Goal: Book appointment/travel/reservation

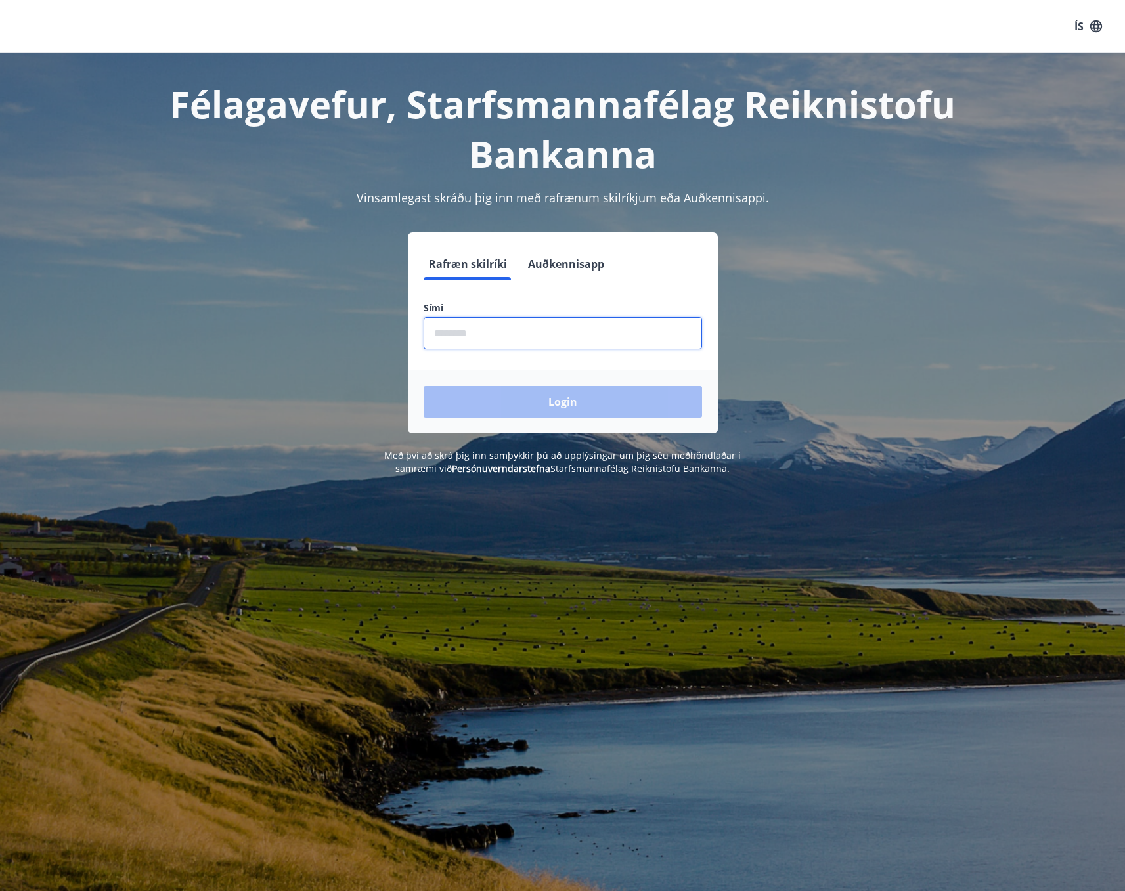
click at [441, 338] on input "phone" at bounding box center [563, 333] width 278 height 32
type input "********"
click at [559, 395] on button "Login" at bounding box center [563, 402] width 278 height 32
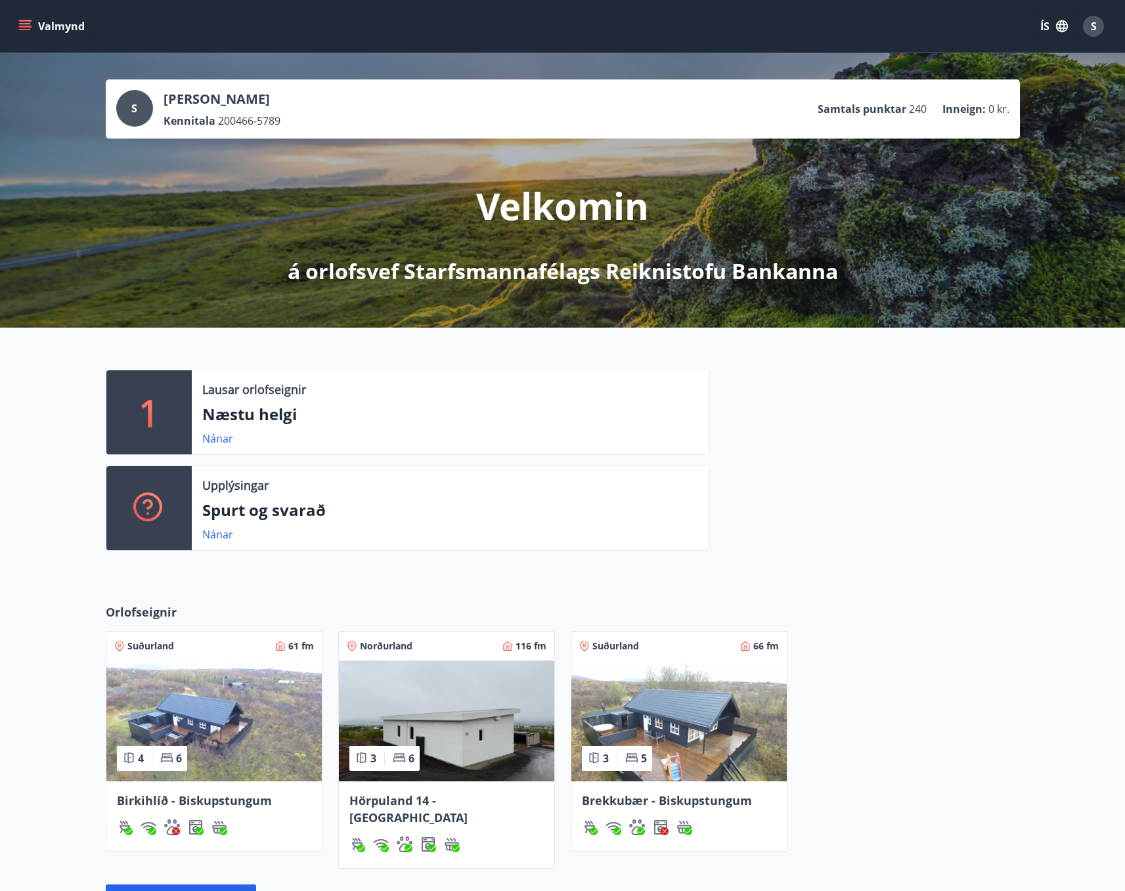
click at [28, 25] on icon "menu" at bounding box center [24, 26] width 13 height 13
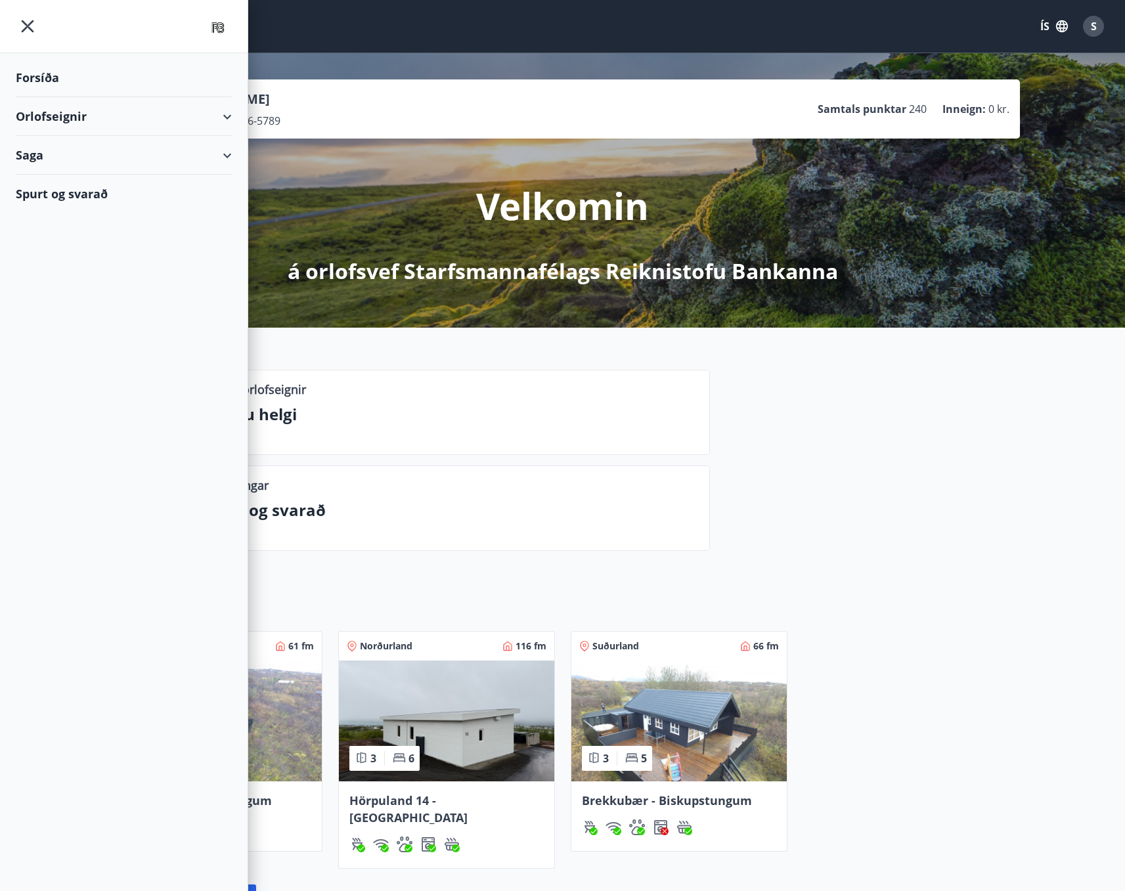
click at [960, 545] on div at bounding box center [865, 466] width 310 height 192
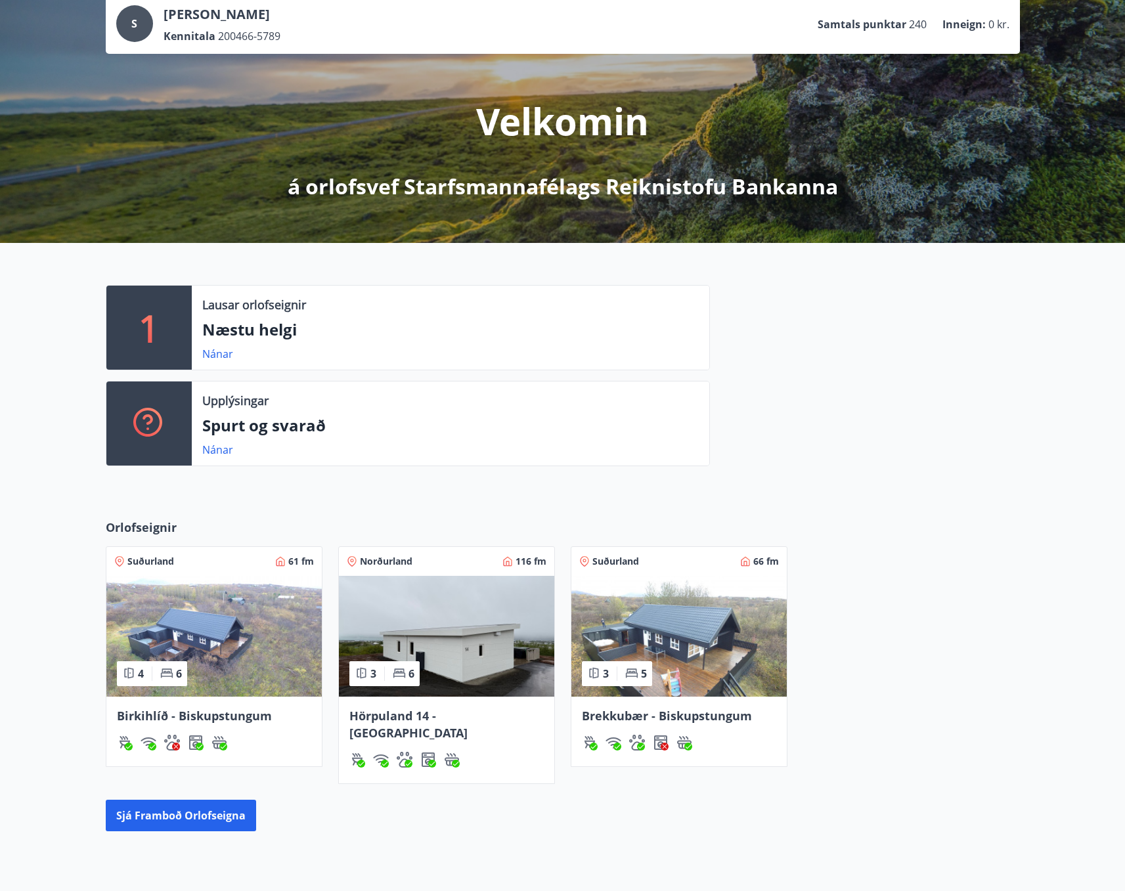
scroll to position [60, 0]
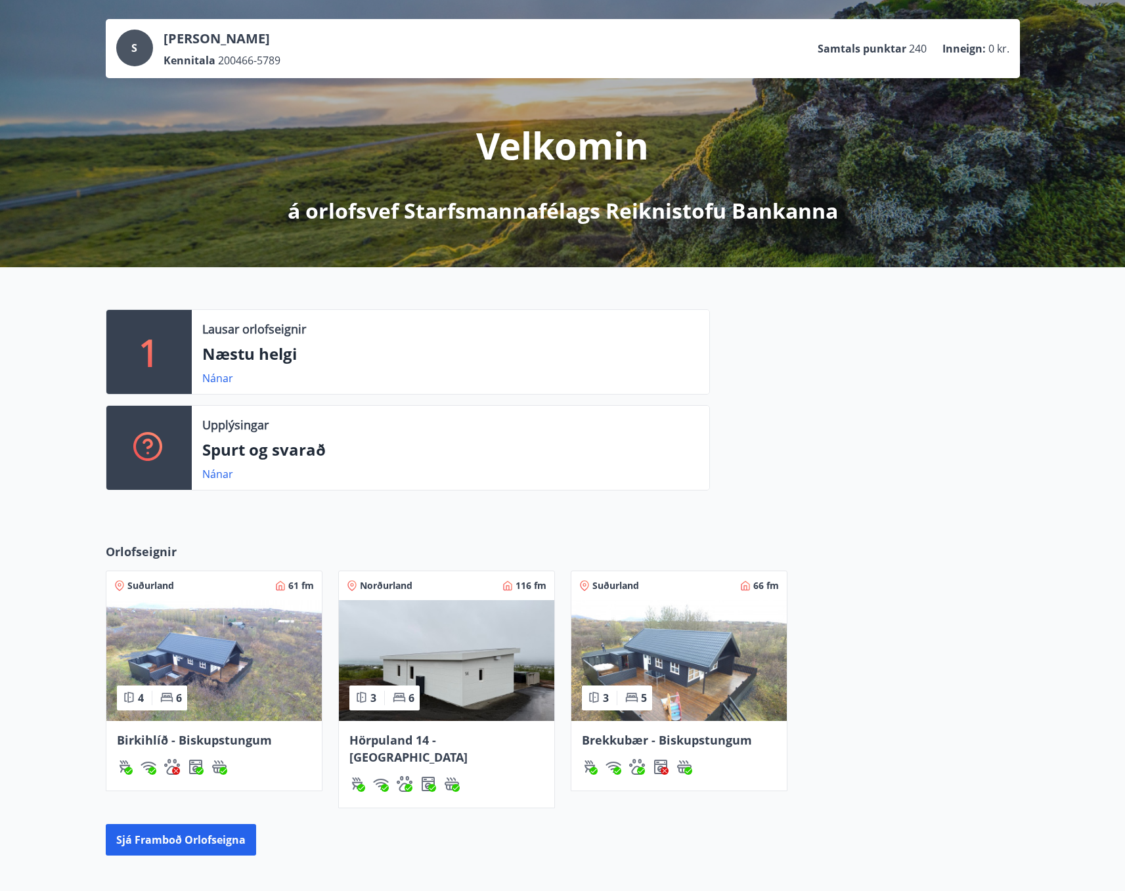
click at [266, 359] on p "Næstu helgi" at bounding box center [450, 354] width 496 height 22
click at [217, 380] on link "Nánar" at bounding box center [217, 378] width 31 height 14
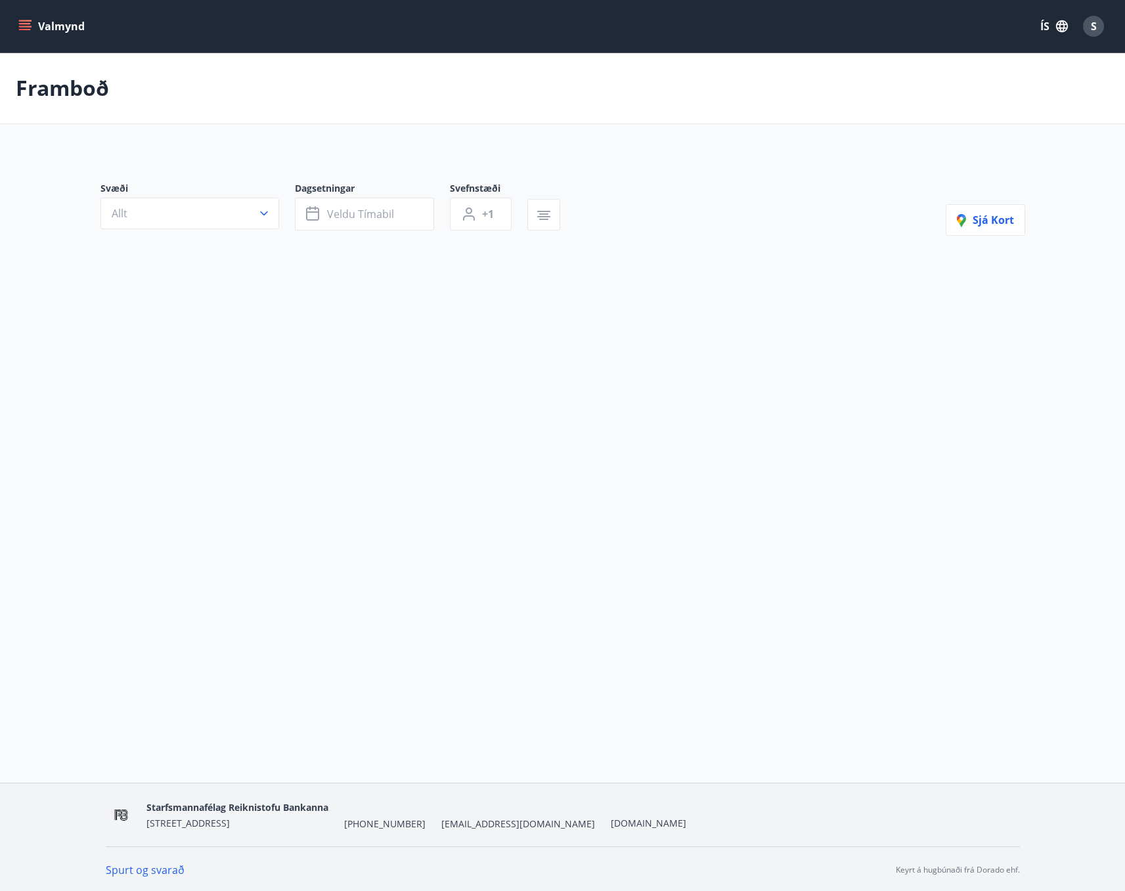
type input "*"
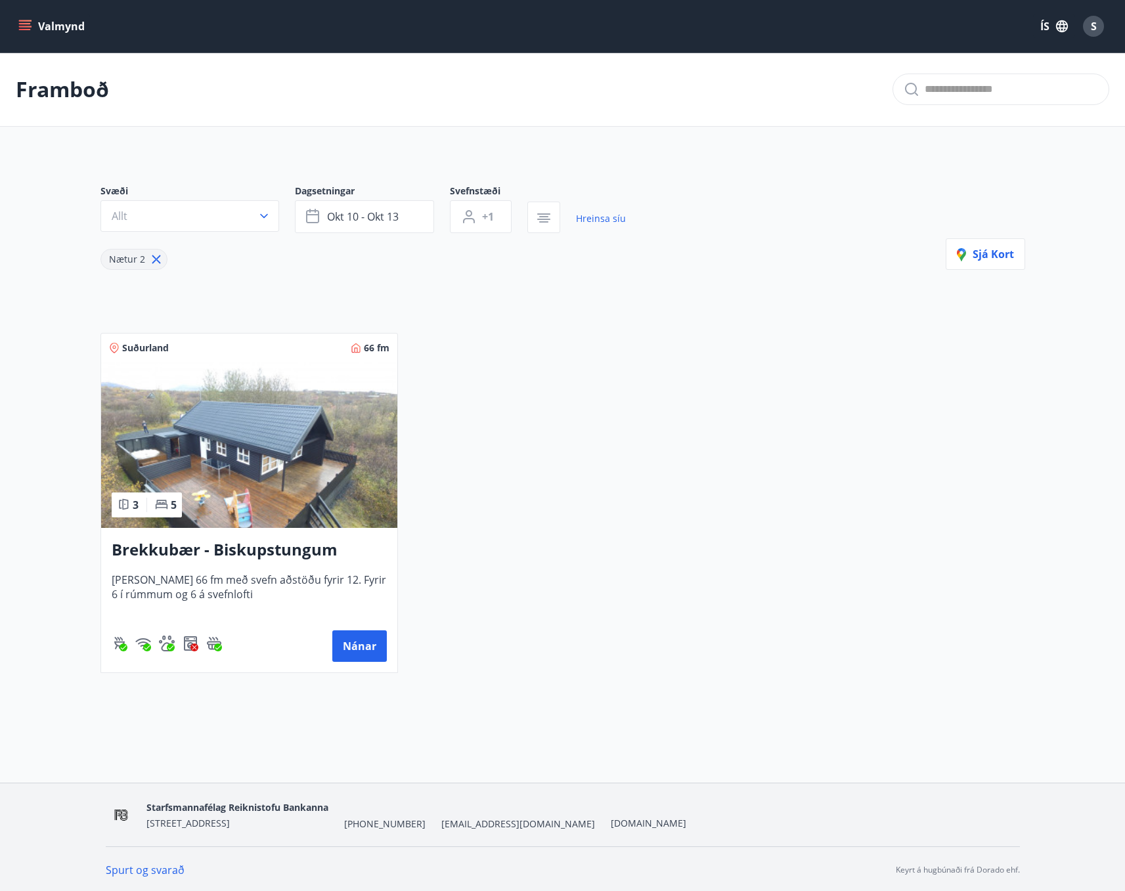
scroll to position [60, 0]
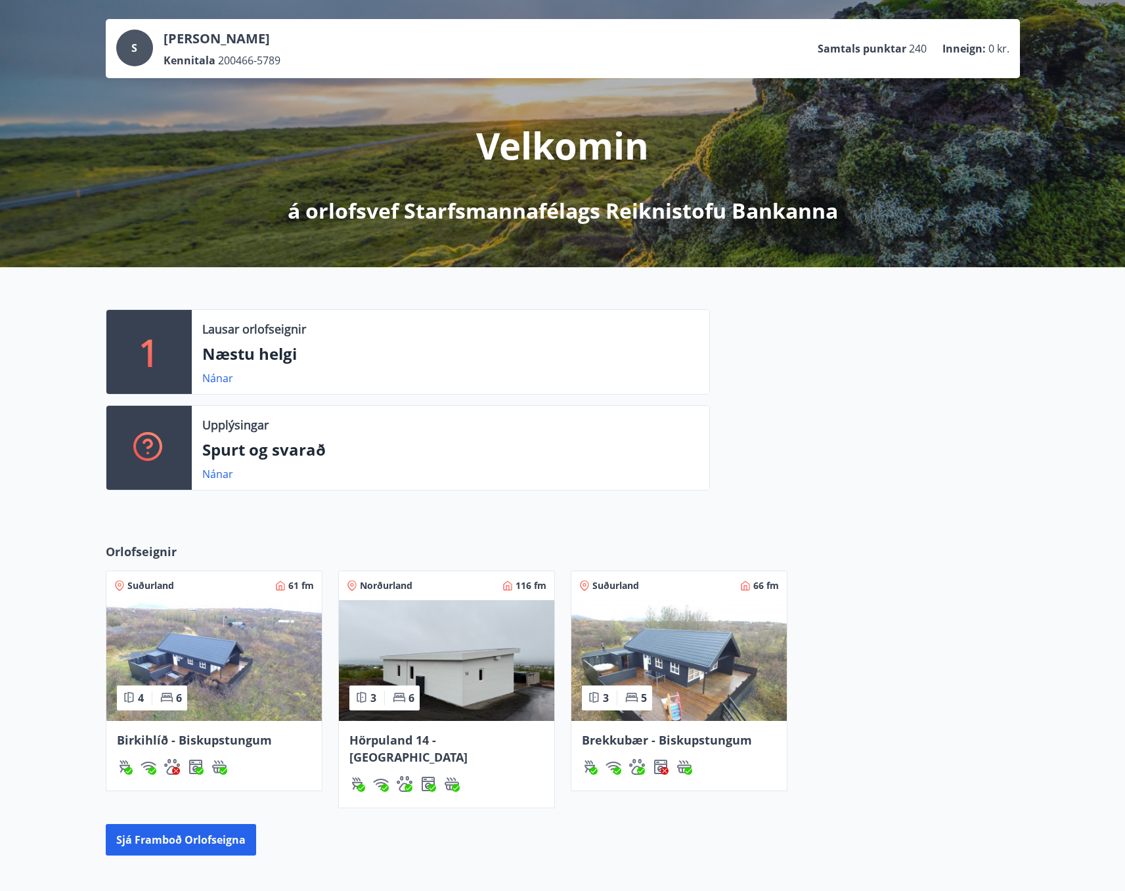
click at [391, 741] on span "Hörpuland 14 - [GEOGRAPHIC_DATA]" at bounding box center [408, 748] width 118 height 33
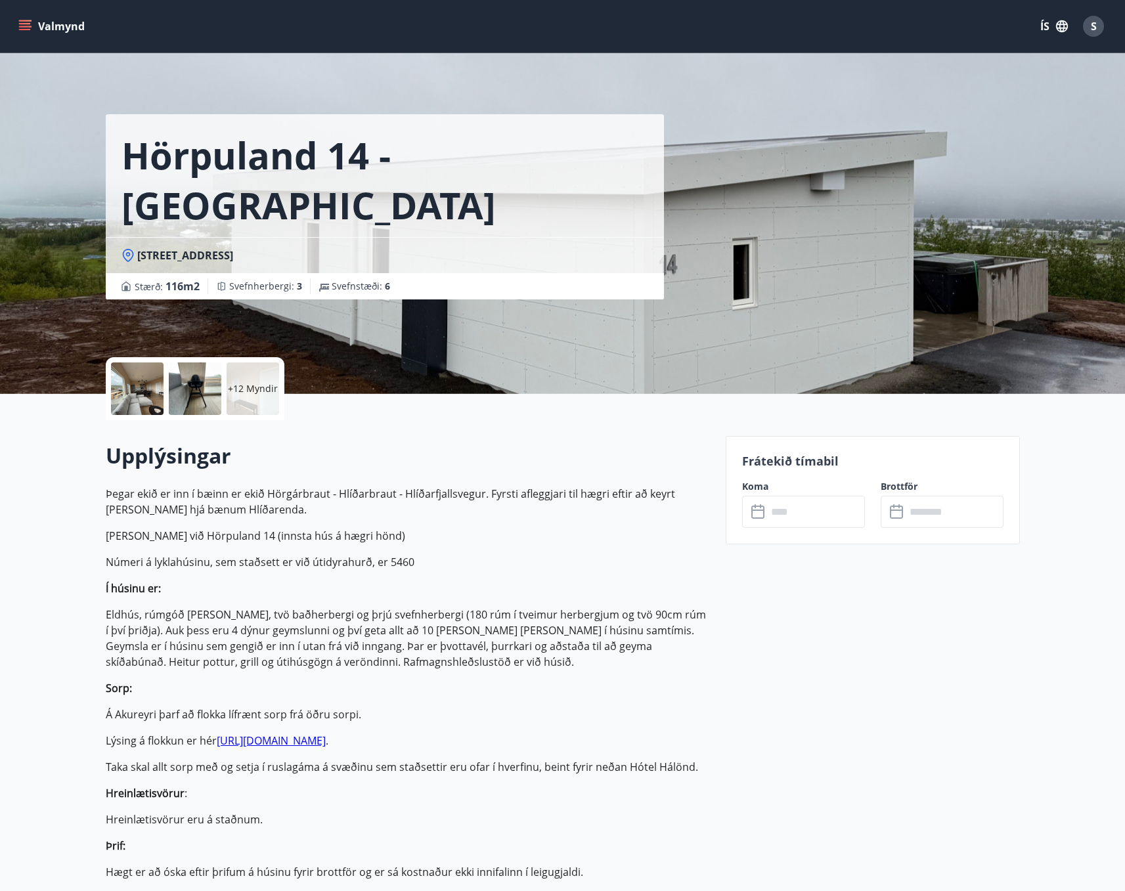
click at [24, 30] on icon "menu" at bounding box center [25, 29] width 12 height 1
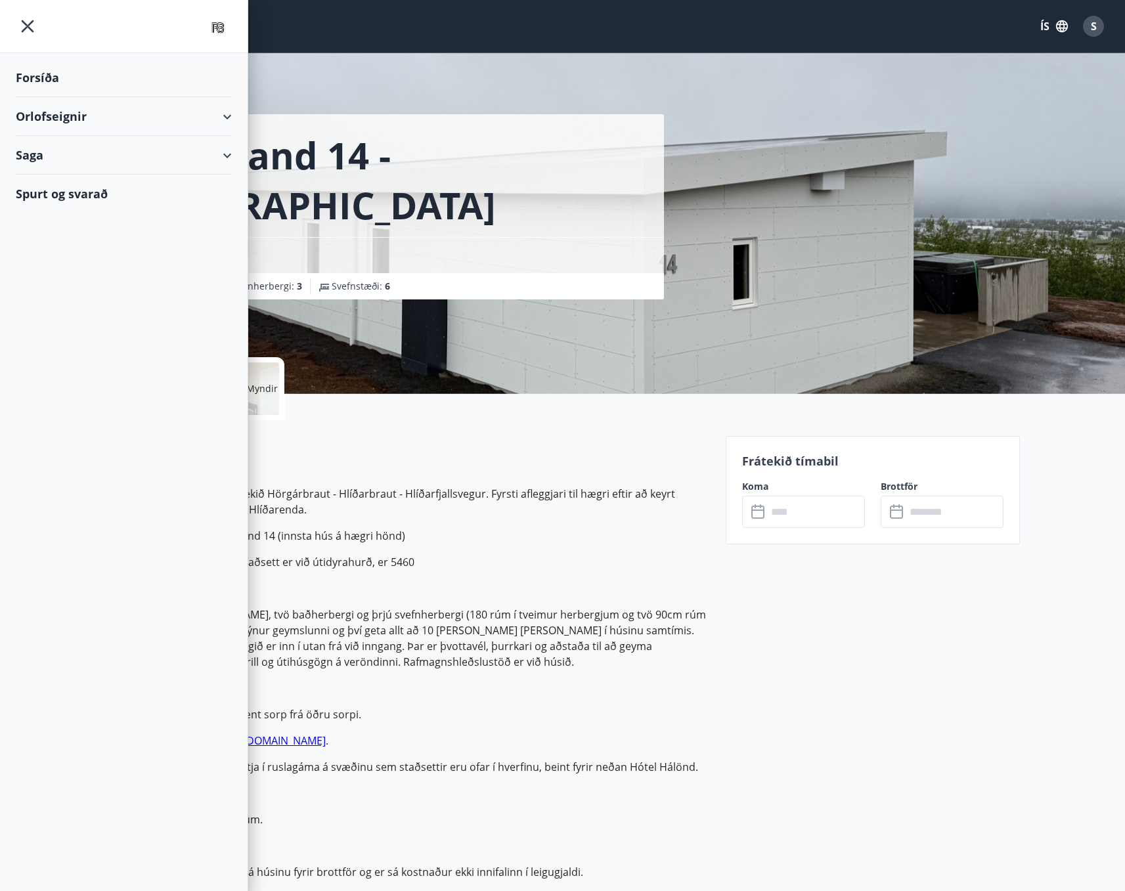
click at [47, 81] on div "Forsíða" at bounding box center [124, 77] width 216 height 39
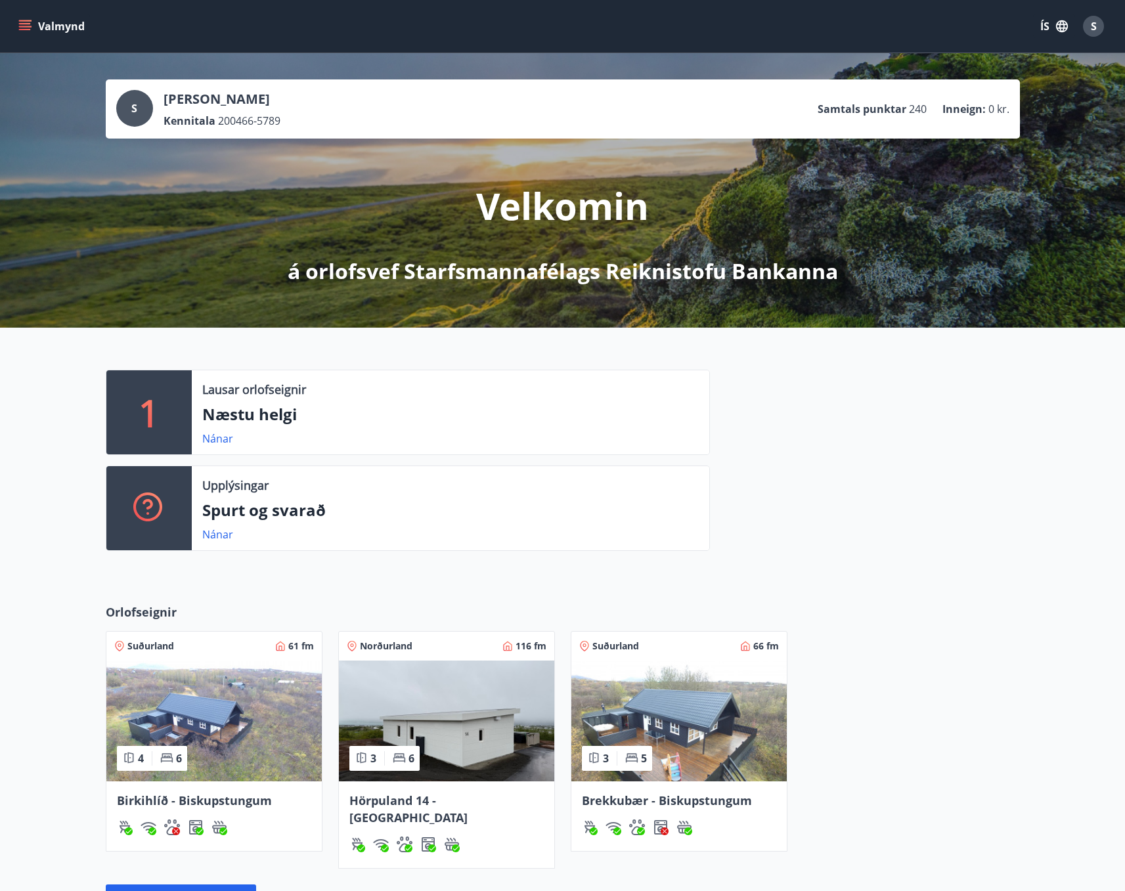
click at [167, 650] on span "Suðurland" at bounding box center [150, 646] width 47 height 13
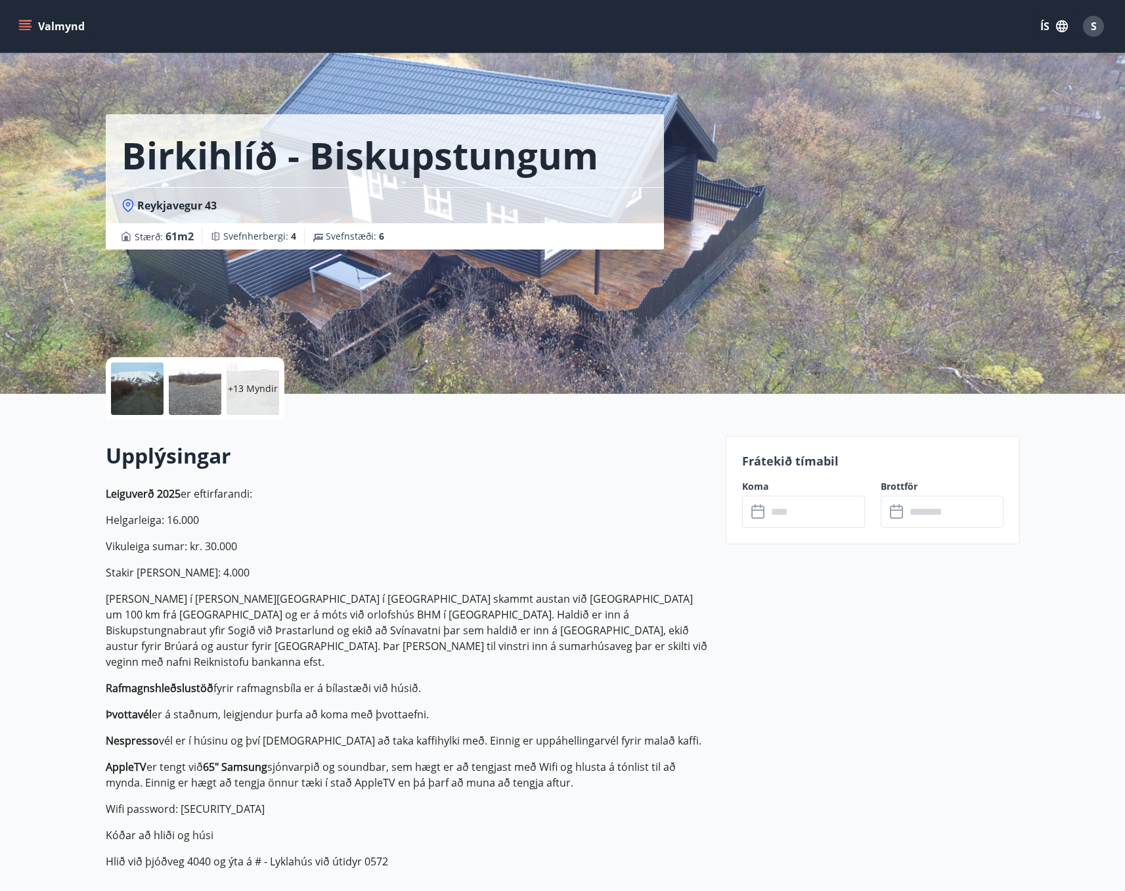
click at [789, 462] on p "Frátekið tímabil" at bounding box center [872, 460] width 261 height 17
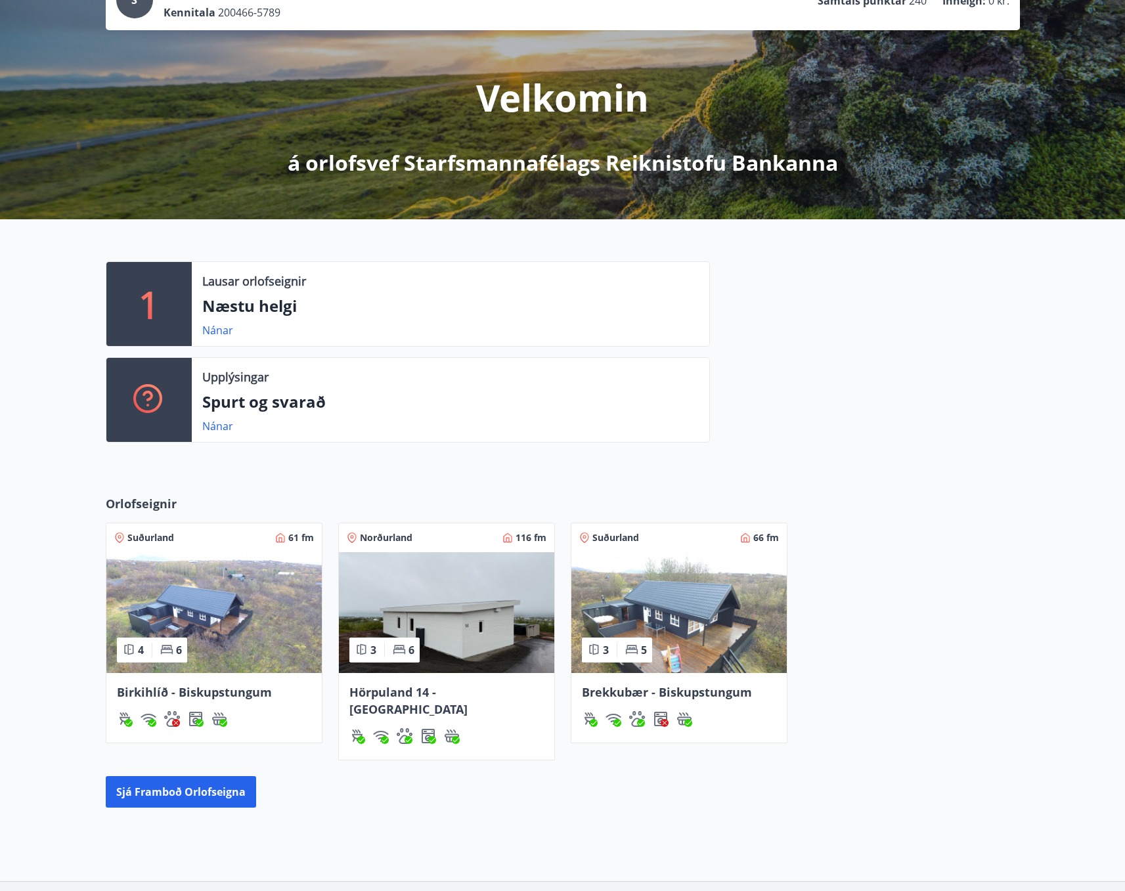
scroll to position [192, 0]
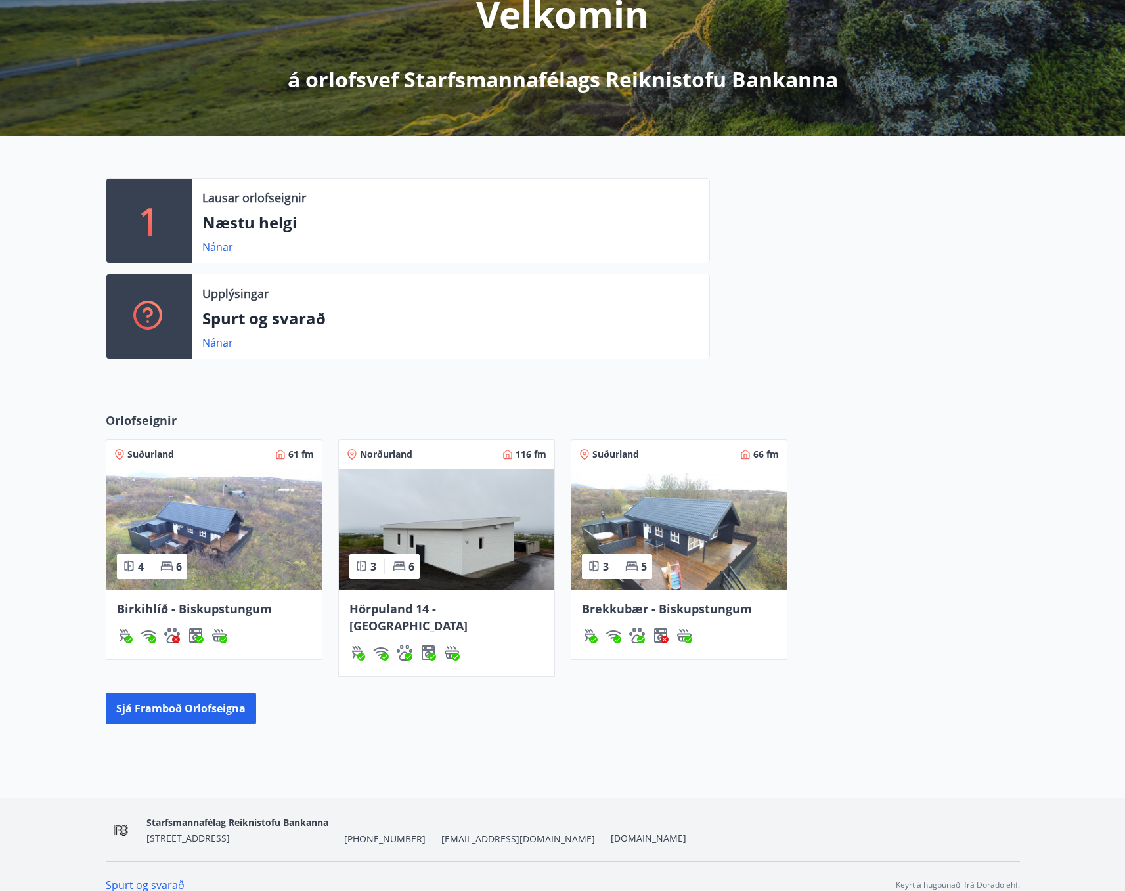
drag, startPoint x: 853, startPoint y: 415, endPoint x: 856, endPoint y: 329, distance: 86.1
click at [852, 407] on div "Orlofseignir Suðurland 61 fm 4 6 Birkihlíð - Biskupstungum Norðurland 116 fm 3 …" at bounding box center [562, 568] width 1125 height 355
